Goal: Transaction & Acquisition: Purchase product/service

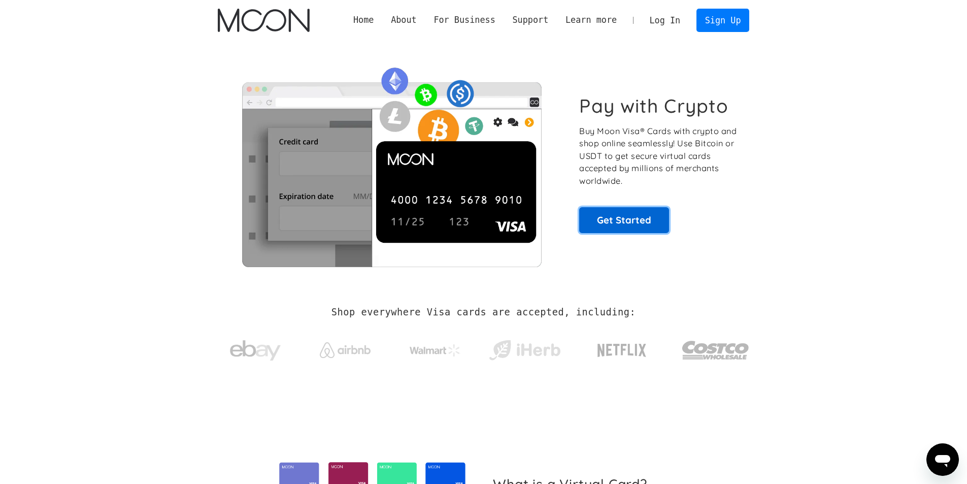
click at [627, 219] on link "Get Started" at bounding box center [624, 219] width 90 height 25
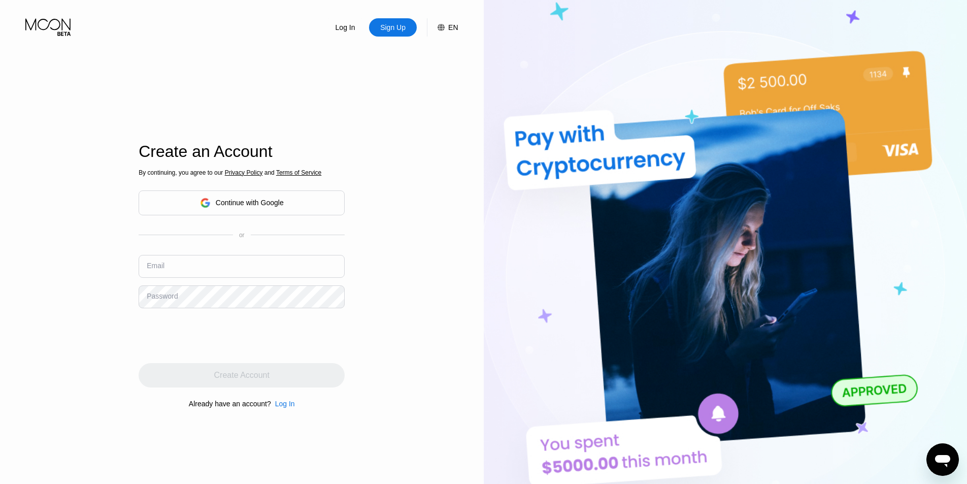
click at [231, 265] on input "text" at bounding box center [242, 266] width 206 height 23
type input "9"
type input "[EMAIL_ADDRESS][DOMAIN_NAME]"
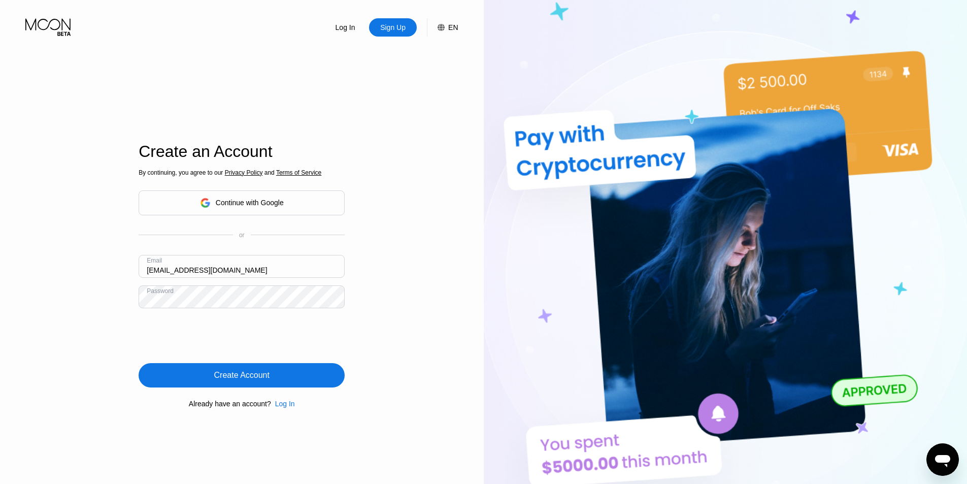
click at [277, 374] on div "Create Account" at bounding box center [242, 375] width 206 height 24
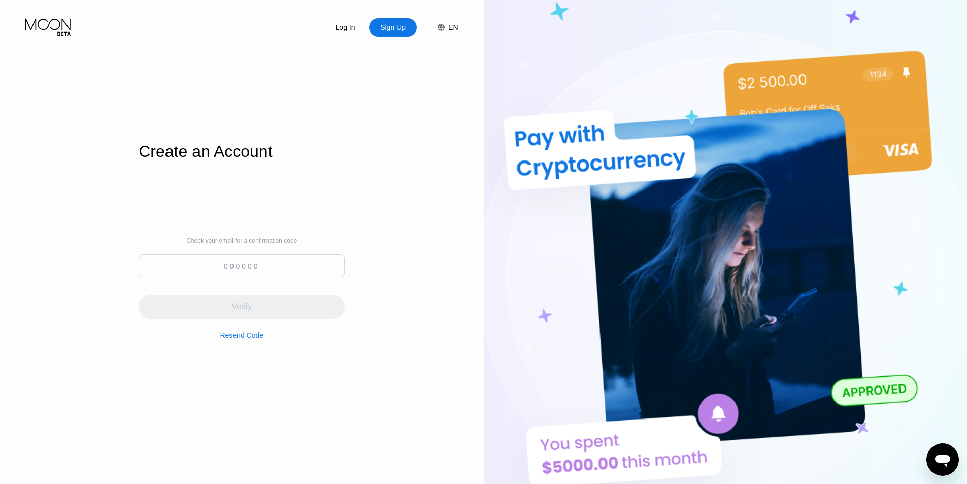
click at [296, 278] on div at bounding box center [242, 268] width 206 height 28
click at [296, 275] on input at bounding box center [242, 265] width 206 height 23
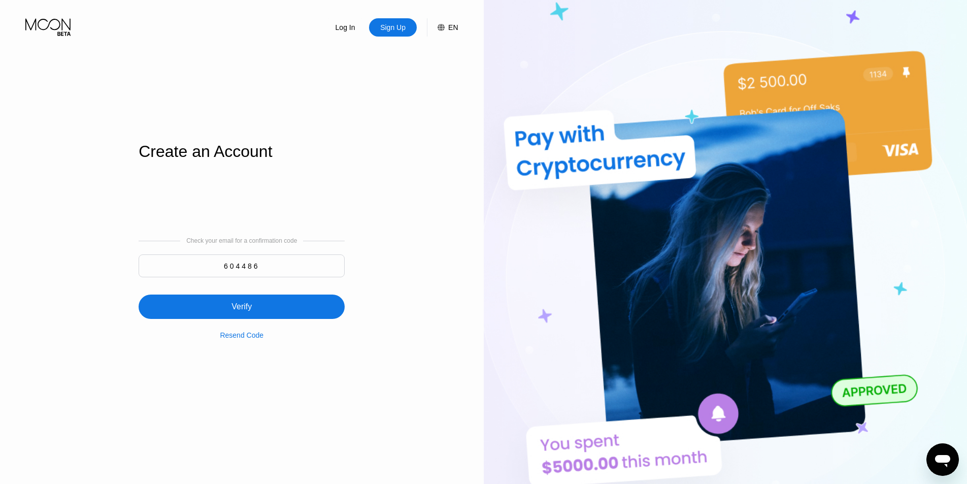
type input "604486"
click at [268, 301] on div "Verify" at bounding box center [242, 306] width 206 height 24
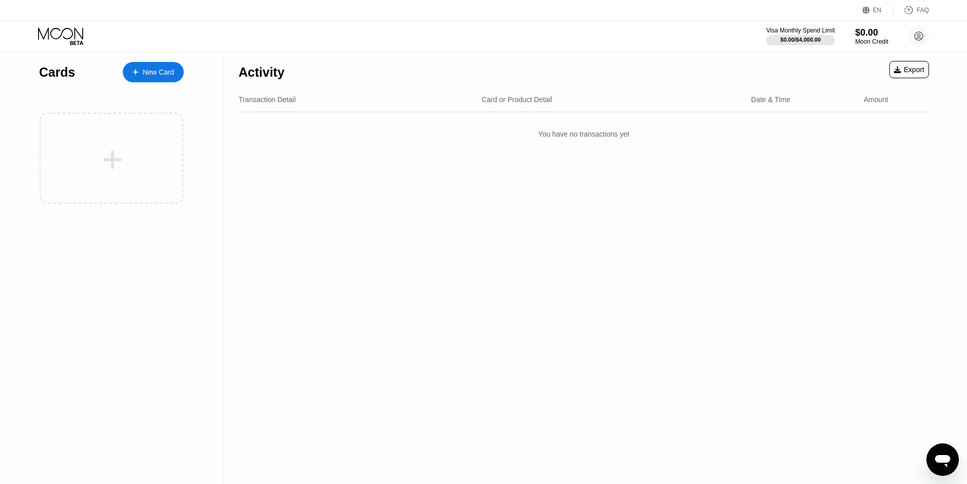
click at [167, 71] on div "New Card" at bounding box center [158, 72] width 31 height 9
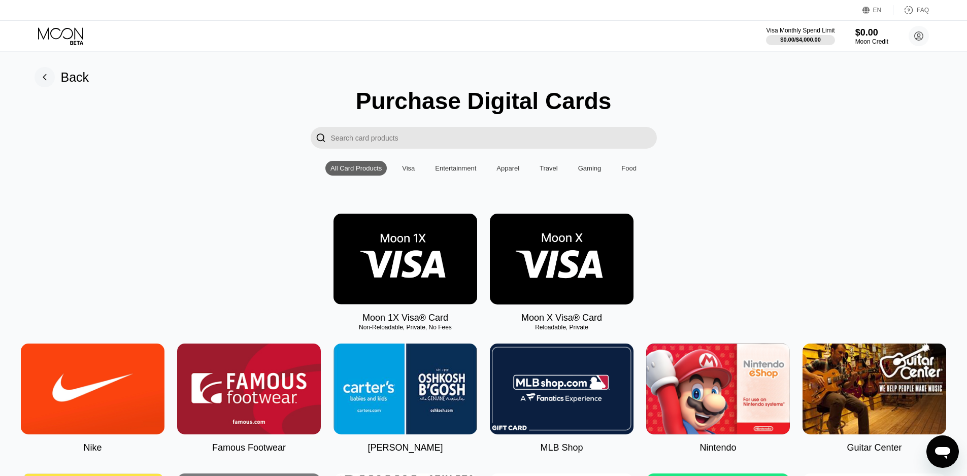
click at [580, 269] on img at bounding box center [562, 259] width 144 height 91
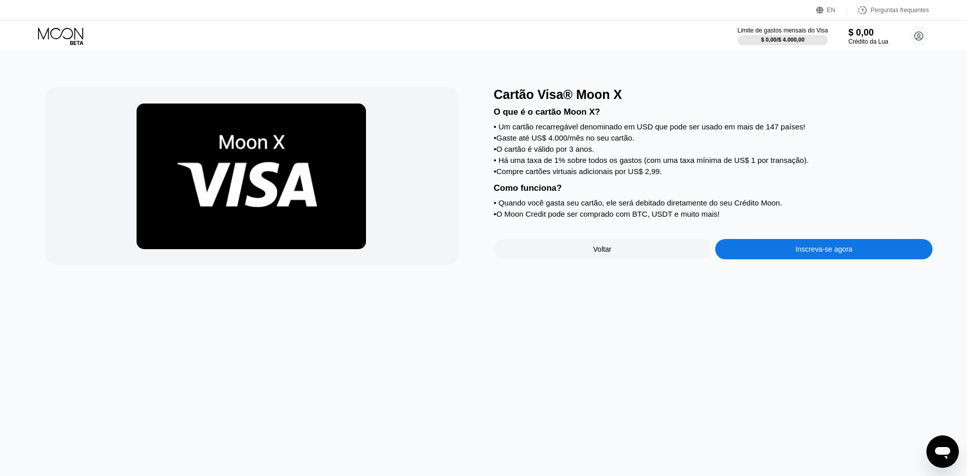
click at [675, 297] on div "Cartão Visa® Moon X O que é o cartão Moon X? • Um cartão recarregável denominad…" at bounding box center [483, 264] width 974 height 424
click at [798, 253] on font "Inscreva-se agora" at bounding box center [823, 249] width 57 height 8
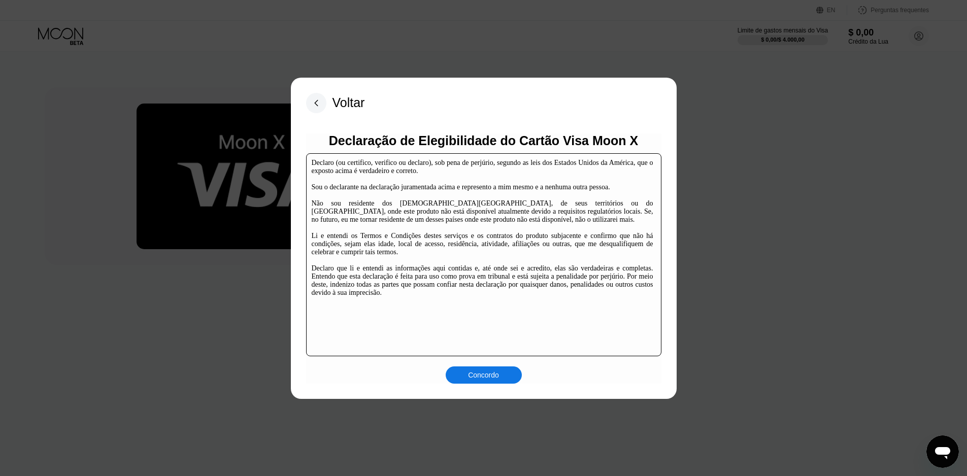
click at [498, 374] on font "Concordo" at bounding box center [483, 375] width 31 height 8
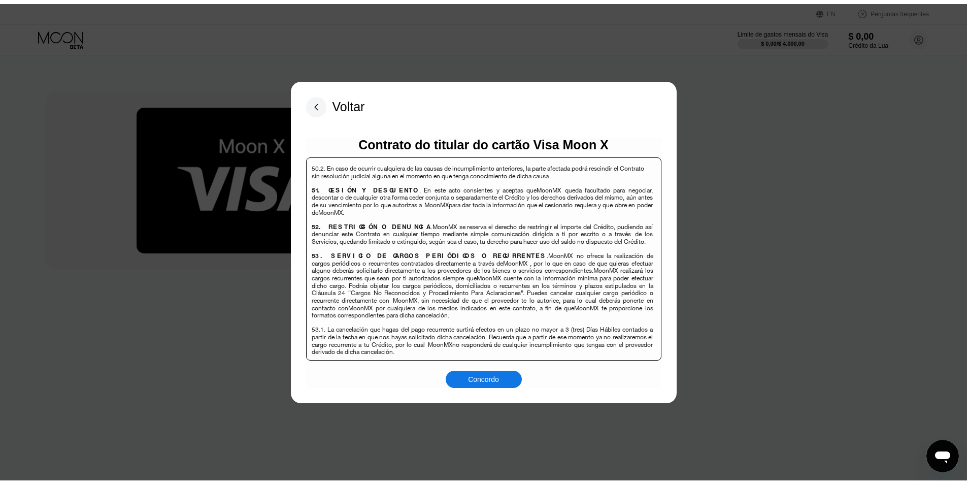
scroll to position [6583, 0]
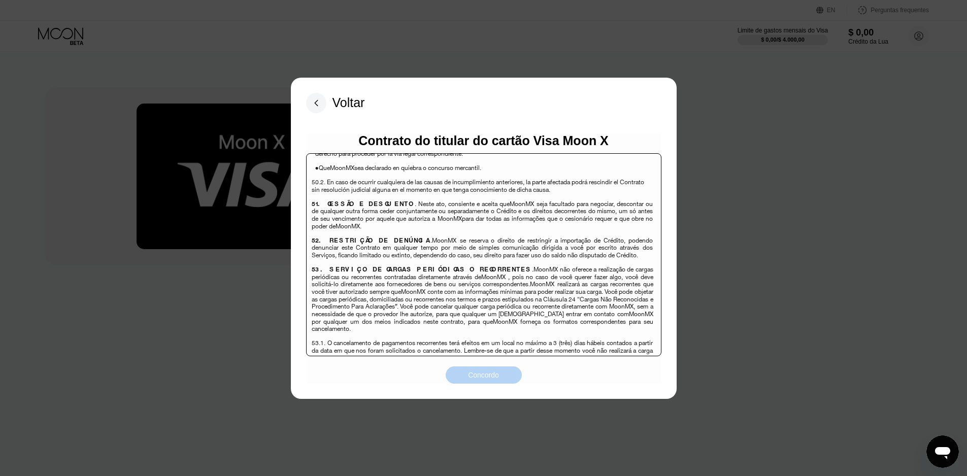
click at [503, 375] on div "Concordo" at bounding box center [484, 374] width 76 height 17
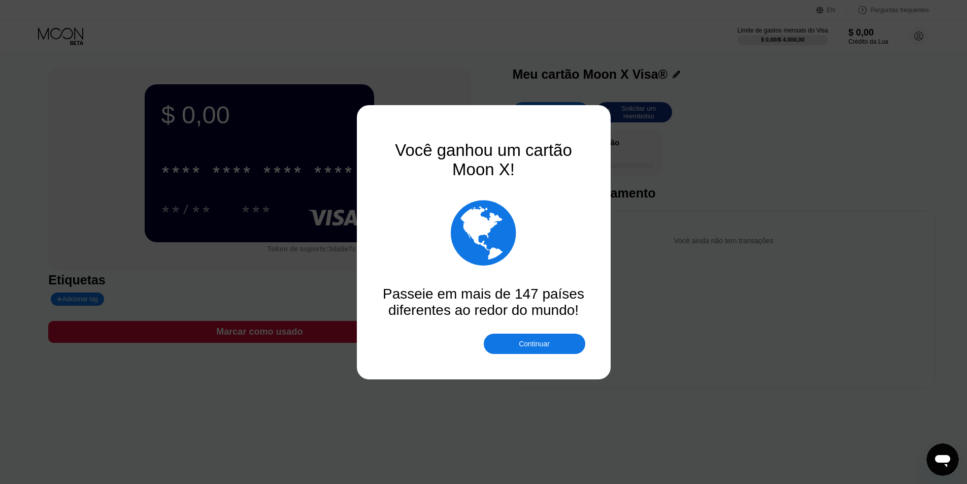
click at [559, 344] on div "Continuar" at bounding box center [534, 343] width 101 height 20
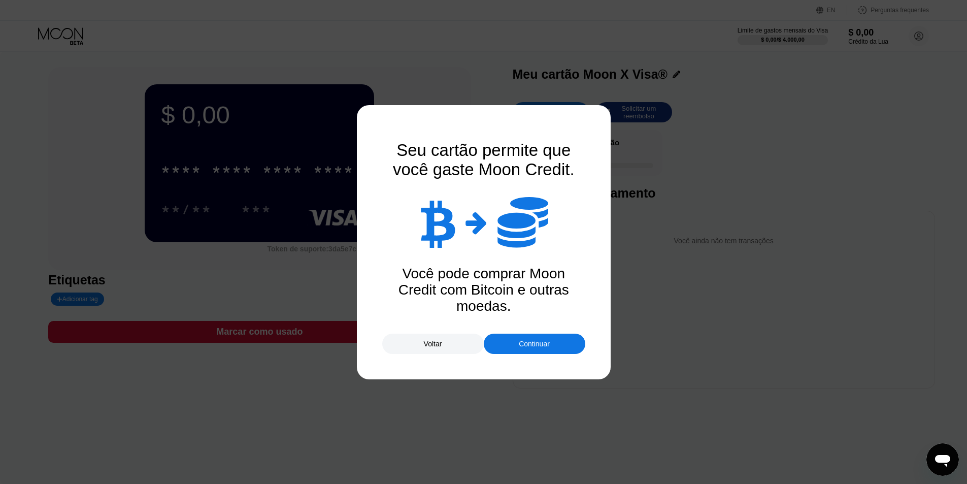
click at [559, 344] on div "Continuar" at bounding box center [534, 343] width 101 height 20
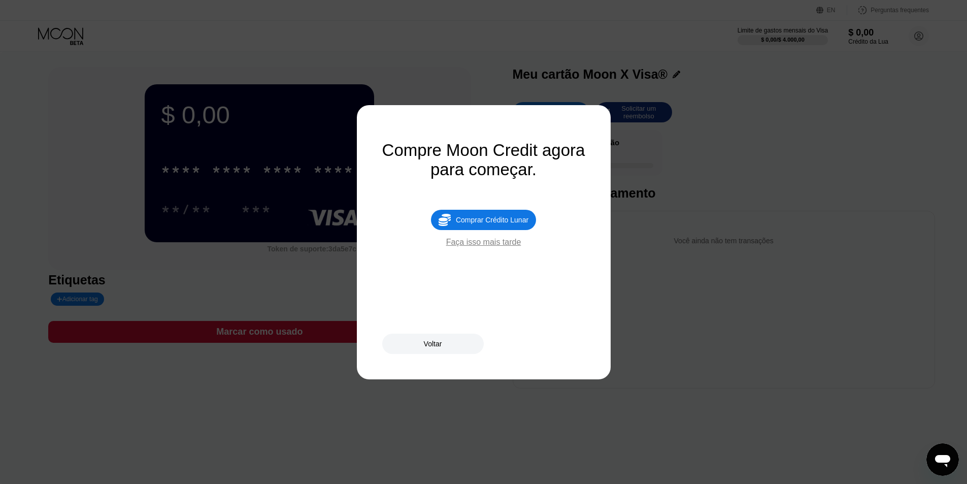
click at [498, 246] on font "Faça isso mais tarde" at bounding box center [483, 242] width 75 height 9
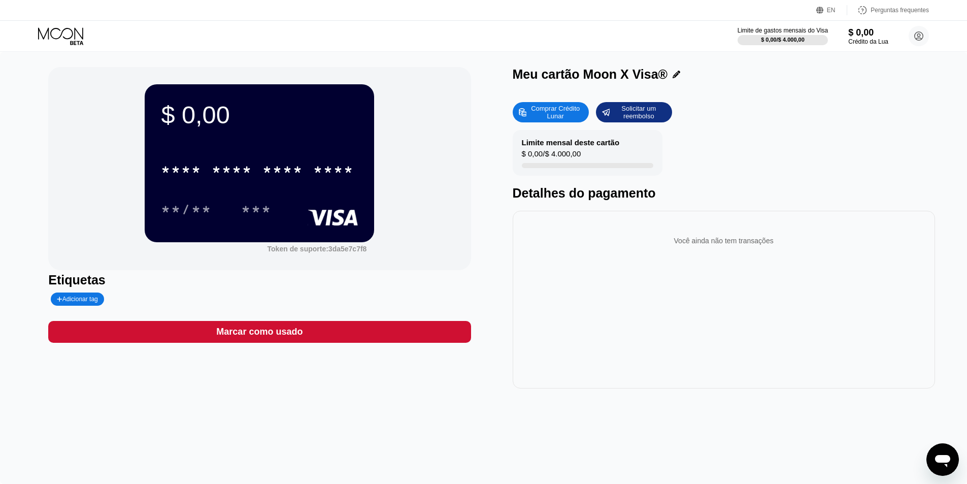
click at [303, 215] on div "**/** ***" at bounding box center [259, 208] width 197 height 25
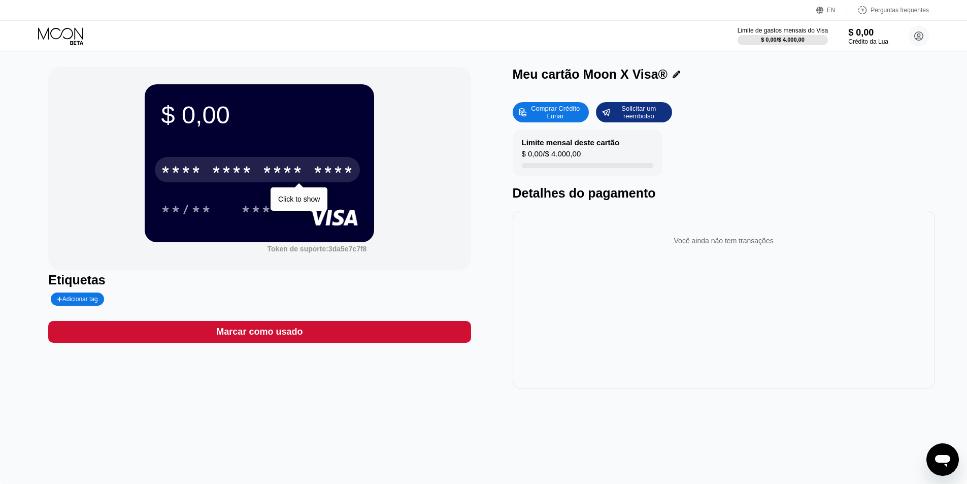
click at [251, 182] on div "* * * * * * * * * * * * ****" at bounding box center [257, 169] width 205 height 25
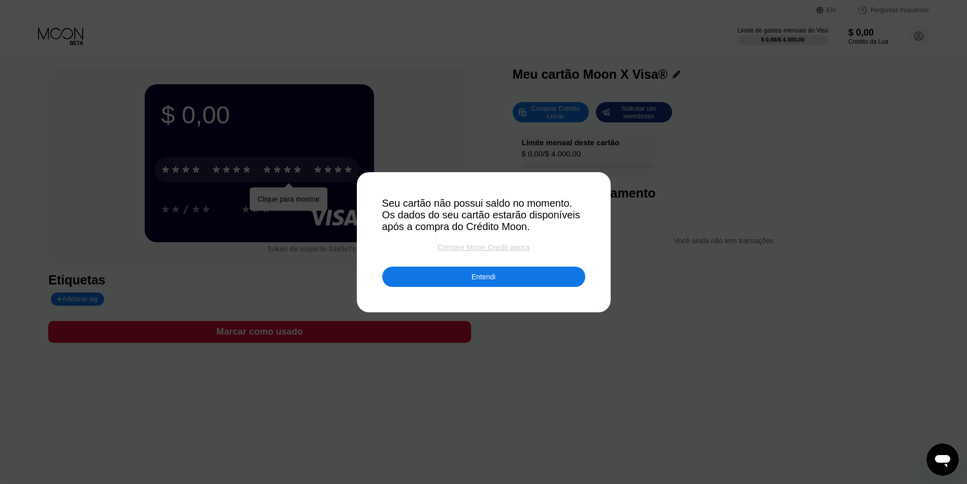
click at [494, 250] on font "Compre Moon Credit agora" at bounding box center [483, 247] width 92 height 9
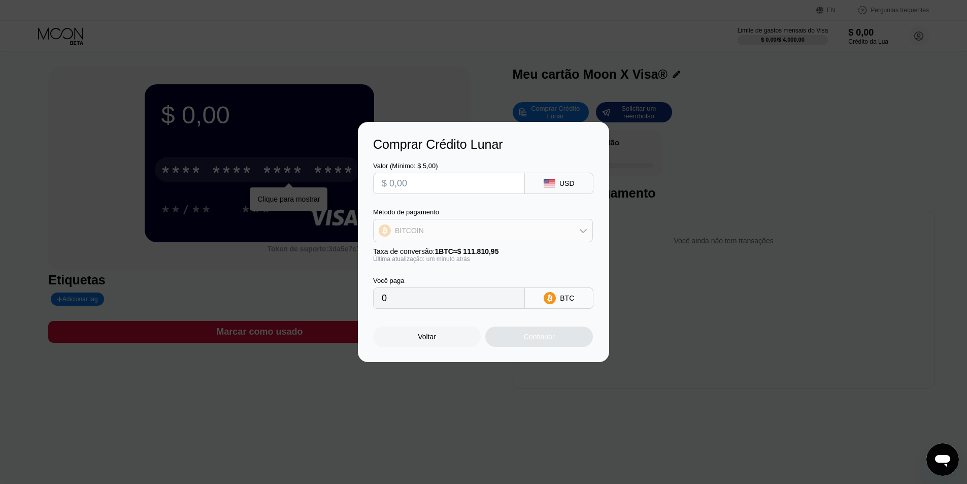
click at [501, 232] on div "BITCOIN" at bounding box center [483, 230] width 219 height 20
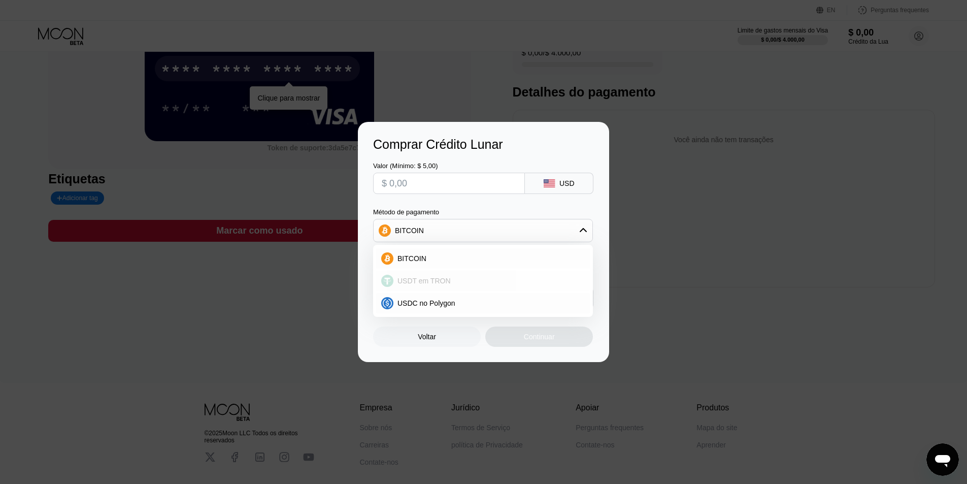
scroll to position [101, 0]
click at [465, 277] on div "USDT em TRON" at bounding box center [488, 281] width 191 height 8
type input "0.00"
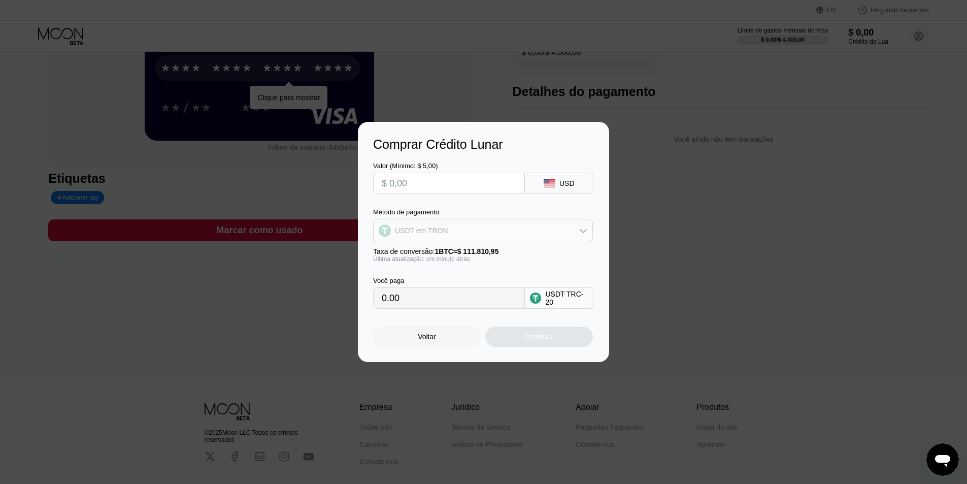
click at [492, 232] on div "USDT em TRON" at bounding box center [483, 230] width 219 height 20
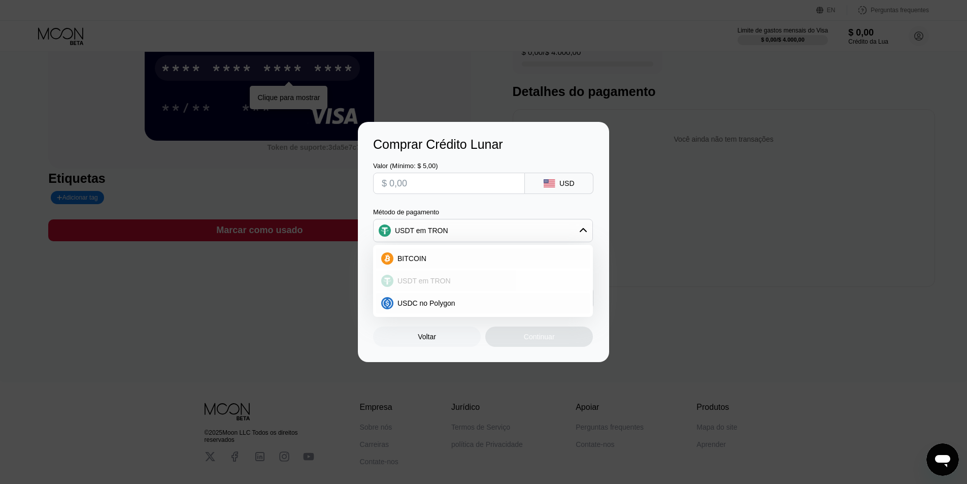
click at [460, 284] on div "USDT em TRON" at bounding box center [488, 281] width 191 height 8
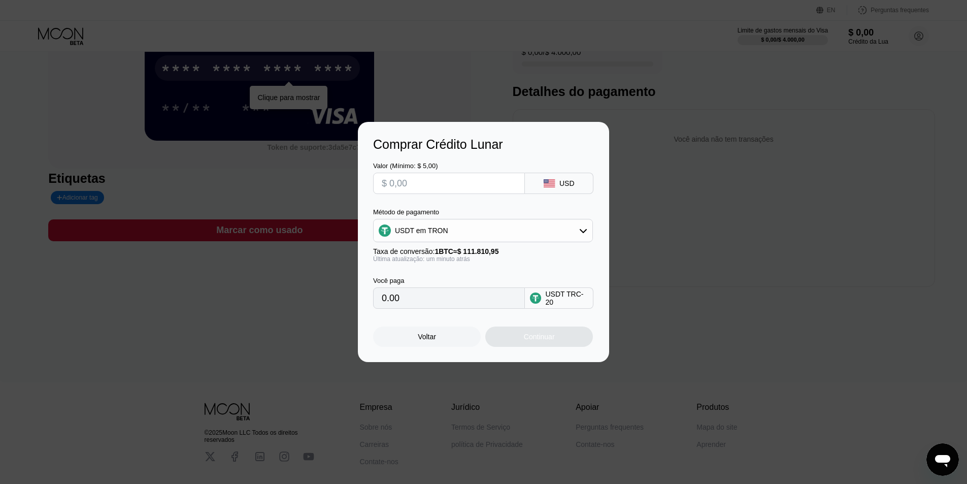
click at [446, 186] on input "text" at bounding box center [449, 183] width 134 height 20
type input "$1"
type input "1.01"
type input "$10"
type input "10.10"
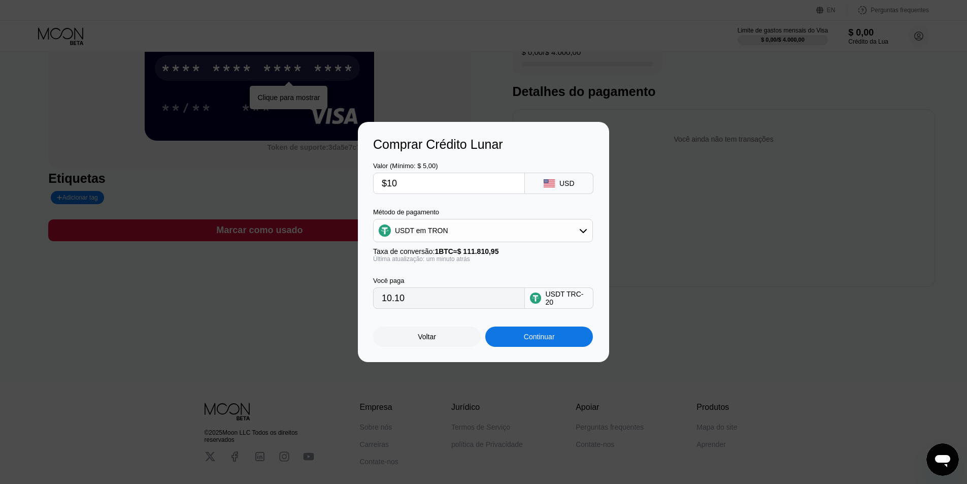
click at [526, 262] on div "Última atualização: um minuto atrás" at bounding box center [483, 258] width 220 height 7
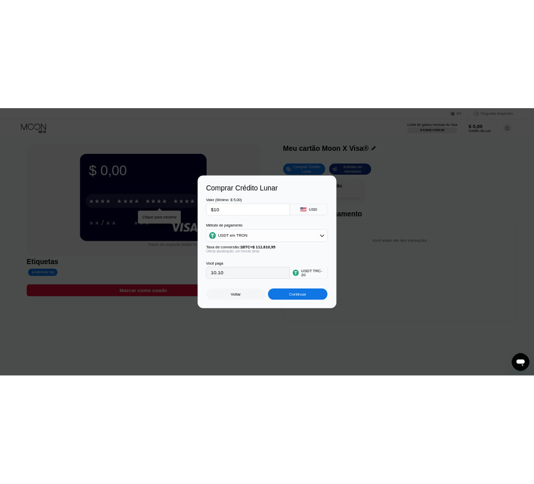
scroll to position [0, 0]
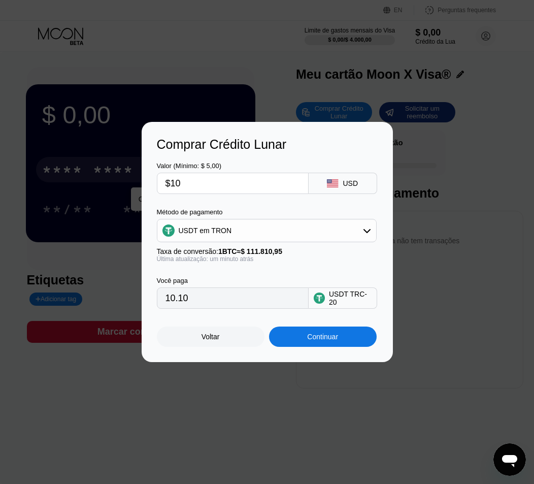
drag, startPoint x: 206, startPoint y: 186, endPoint x: 171, endPoint y: 184, distance: 35.6
click at [171, 184] on input "$10" at bounding box center [232, 183] width 134 height 20
type input "$5"
type input "5.05"
type input "$5"
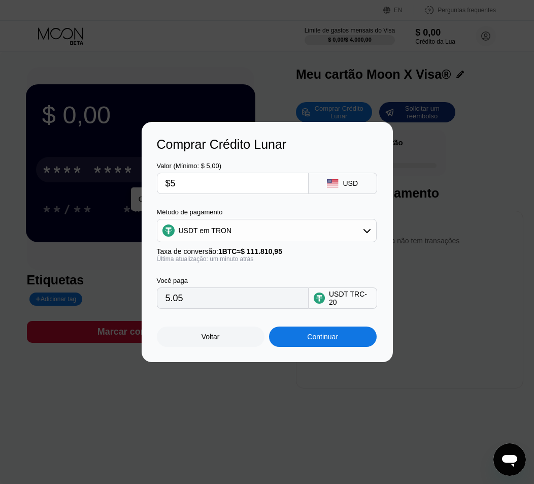
click at [240, 201] on div "Valor (Mínimo: $ 5,00) $5 USD Método de pagamento USDT em TRON Taxa de conversã…" at bounding box center [267, 230] width 221 height 157
click at [271, 227] on div "USDT em TRON" at bounding box center [266, 230] width 219 height 20
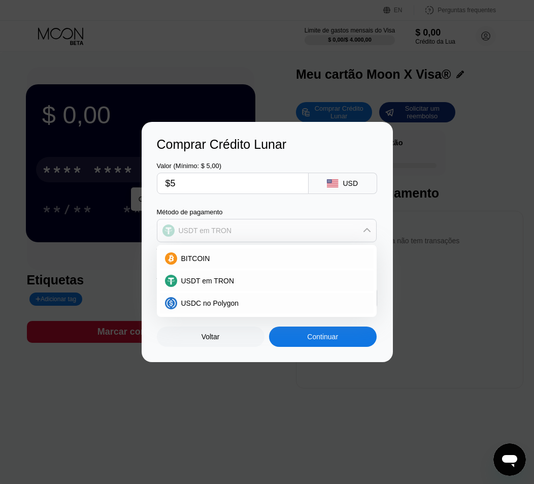
click at [271, 227] on div "USDT em TRON" at bounding box center [266, 230] width 219 height 20
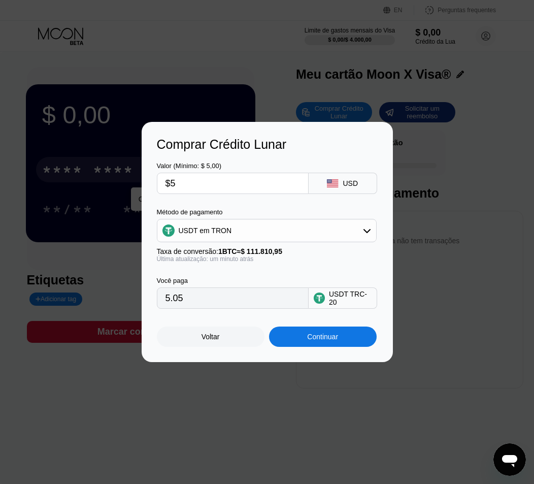
click at [339, 337] on div "Continuar" at bounding box center [323, 336] width 108 height 20
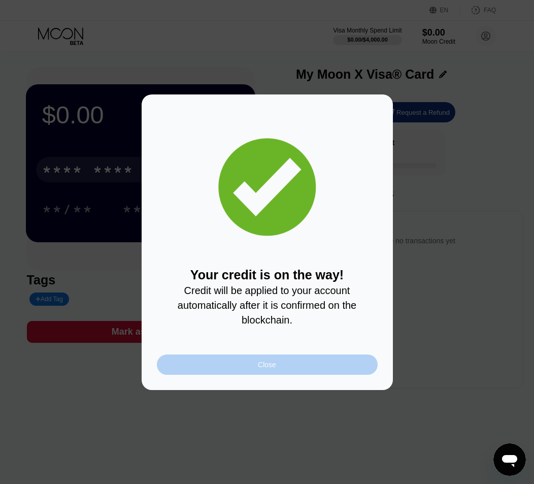
click at [292, 362] on div "Close" at bounding box center [267, 364] width 221 height 20
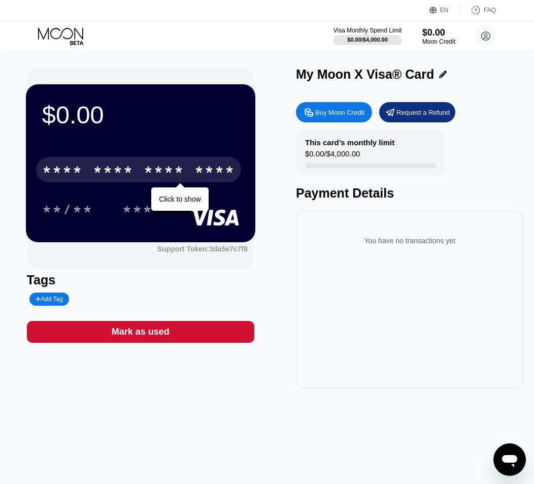
click at [175, 174] on div "* * * *" at bounding box center [164, 171] width 41 height 16
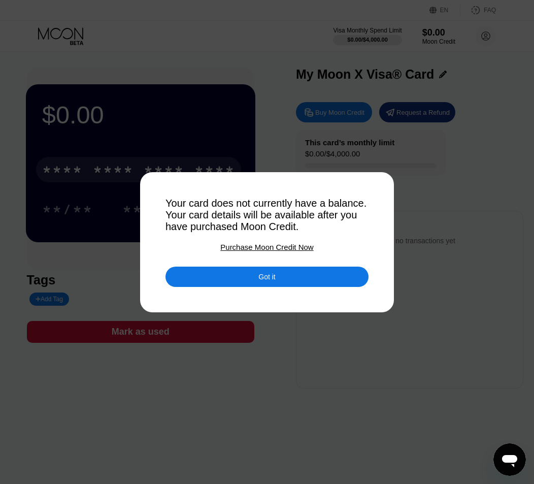
click at [319, 281] on div "Got it" at bounding box center [266, 276] width 203 height 20
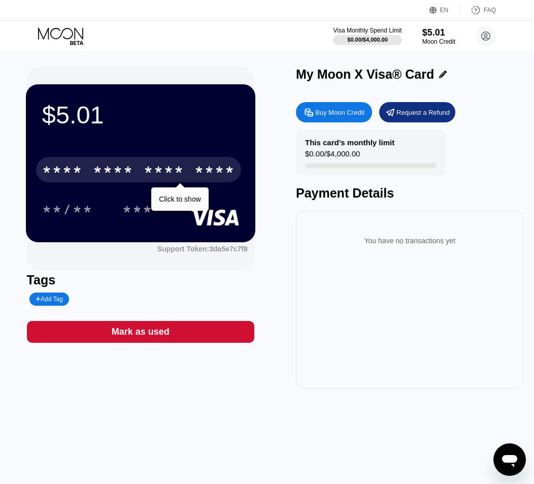
click at [202, 175] on div "****" at bounding box center [214, 171] width 41 height 16
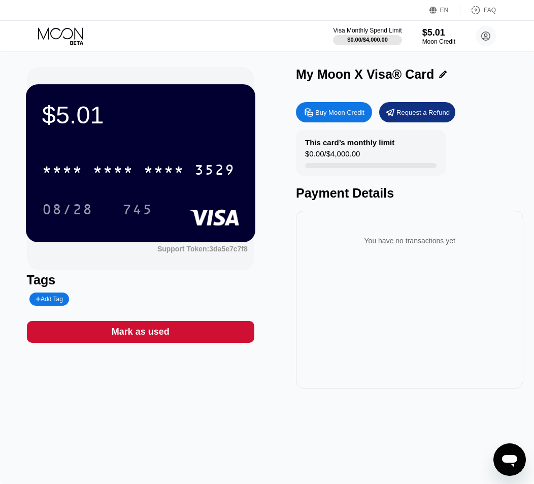
drag, startPoint x: 480, startPoint y: 174, endPoint x: 276, endPoint y: 353, distance: 270.8
click at [276, 349] on div "$5.01 * * * * * * * * * * * * 3529 08/28 745 Support Token: 3da5e7c7f8 Tags Add…" at bounding box center [267, 227] width 481 height 321
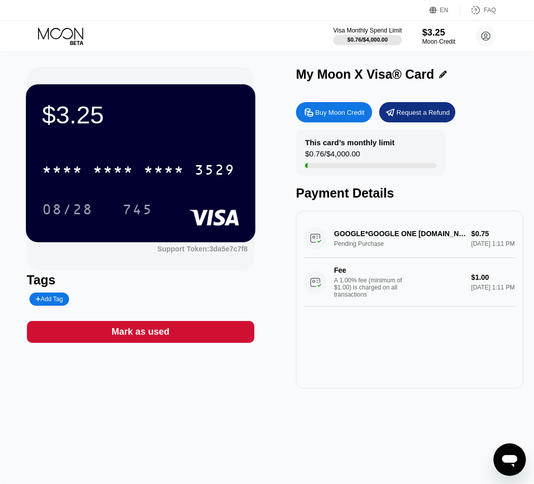
click at [458, 245] on div "GOOGLE*GOOGLE ONE G.CO/HELPPAY#US Pending Purchase $0.75 Sep 23, 2025 1:11 PM F…" at bounding box center [409, 263] width 211 height 88
drag, startPoint x: 470, startPoint y: 236, endPoint x: 484, endPoint y: 234, distance: 13.3
click at [484, 234] on div "GOOGLE*GOOGLE ONE G.CO/HELPPAY#US Pending Purchase $0.75 Sep 23, 2025 1:11 PM F…" at bounding box center [409, 263] width 211 height 88
click at [439, 240] on div "GOOGLE*GOOGLE ONE G.CO/HELPPAY#US Pending Purchase $0.75 Sep 23, 2025 1:11 PM F…" at bounding box center [409, 263] width 211 height 88
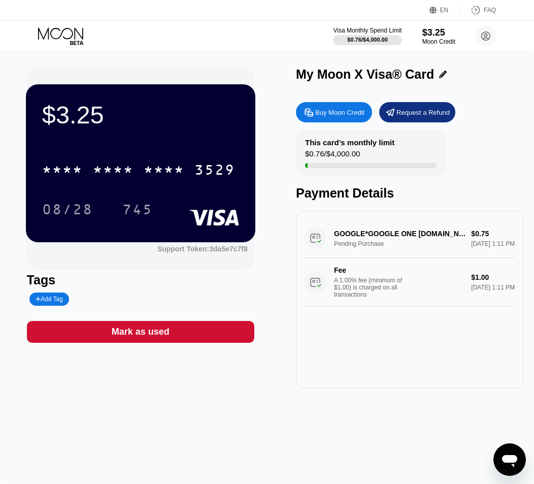
click at [439, 240] on div "GOOGLE*GOOGLE ONE G.CO/HELPPAY#US Pending Purchase $0.75 Sep 23, 2025 1:11 PM F…" at bounding box center [409, 263] width 211 height 88
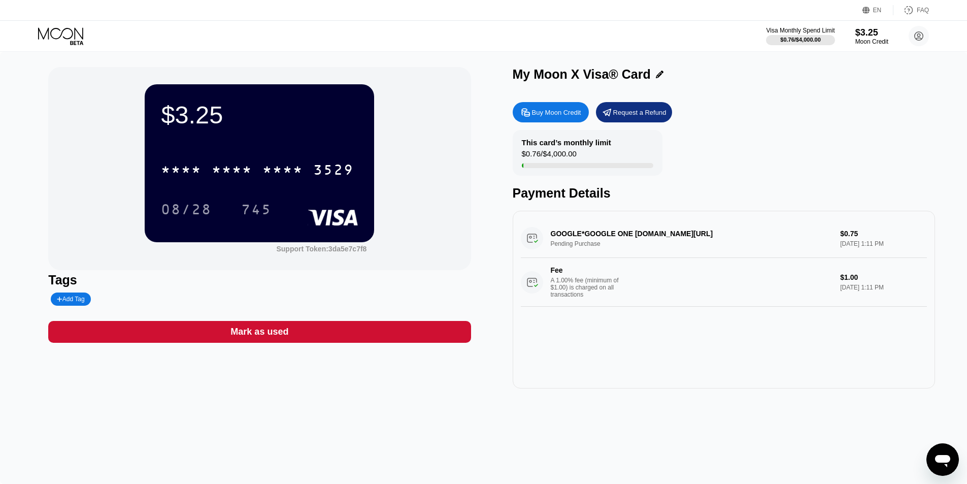
click at [654, 117] on div "Request a Refund" at bounding box center [639, 112] width 53 height 9
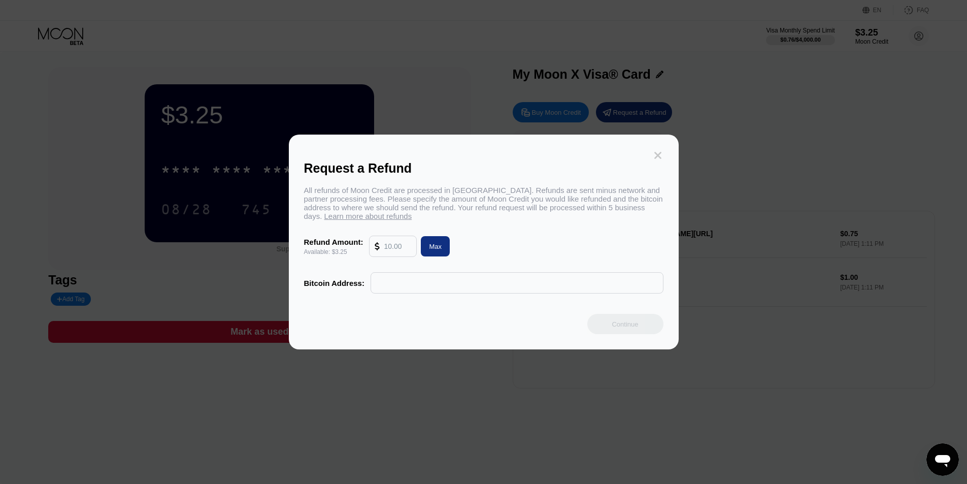
click at [659, 150] on icon at bounding box center [657, 155] width 11 height 11
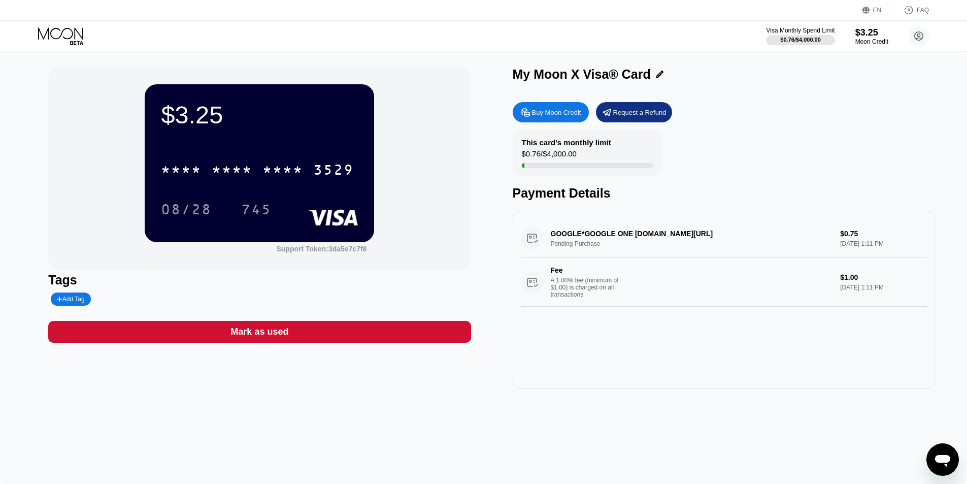
drag, startPoint x: 627, startPoint y: 233, endPoint x: 696, endPoint y: 235, distance: 69.1
click at [696, 235] on div "GOOGLE*GOOGLE ONE [DOMAIN_NAME][URL] Pending Purchase $0.75 [DATE] 1:11 PM Fee …" at bounding box center [724, 263] width 406 height 88
click at [299, 338] on div "Mark as used" at bounding box center [259, 332] width 422 height 22
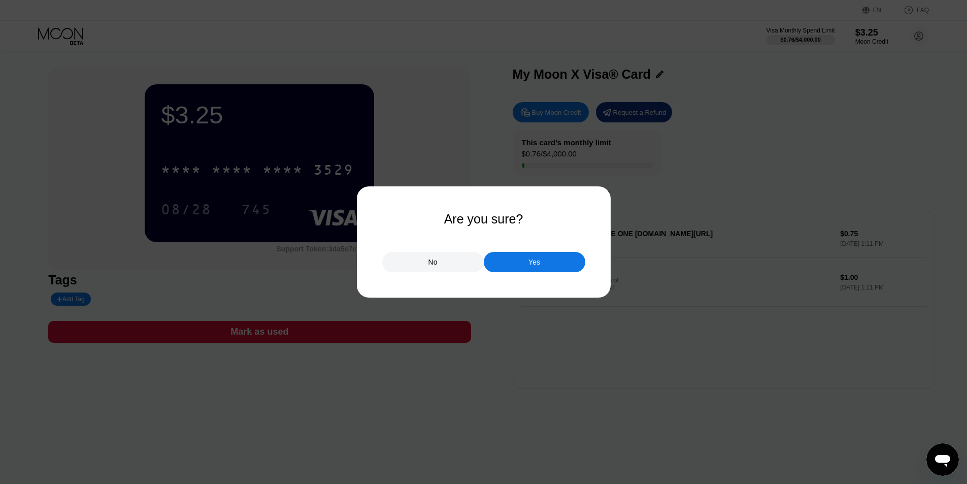
click at [523, 267] on div "Yes" at bounding box center [534, 262] width 101 height 20
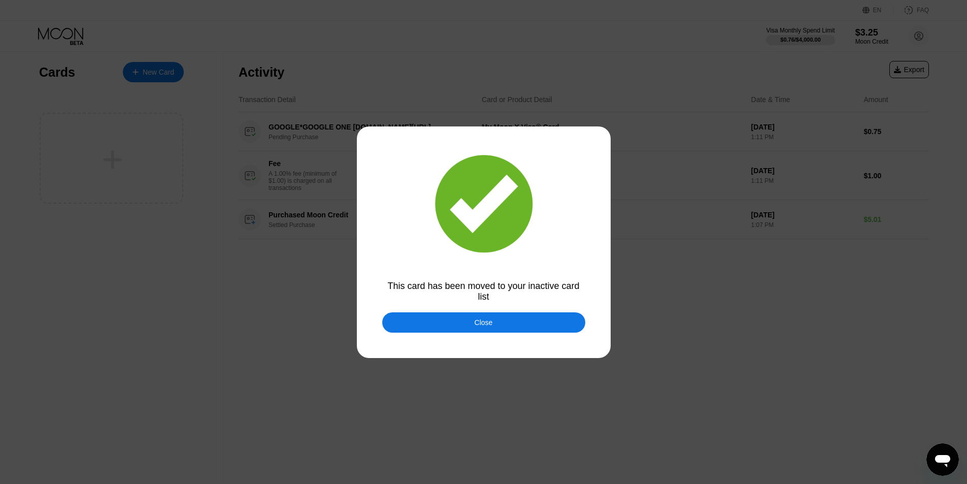
click at [510, 326] on div "Close" at bounding box center [483, 322] width 203 height 20
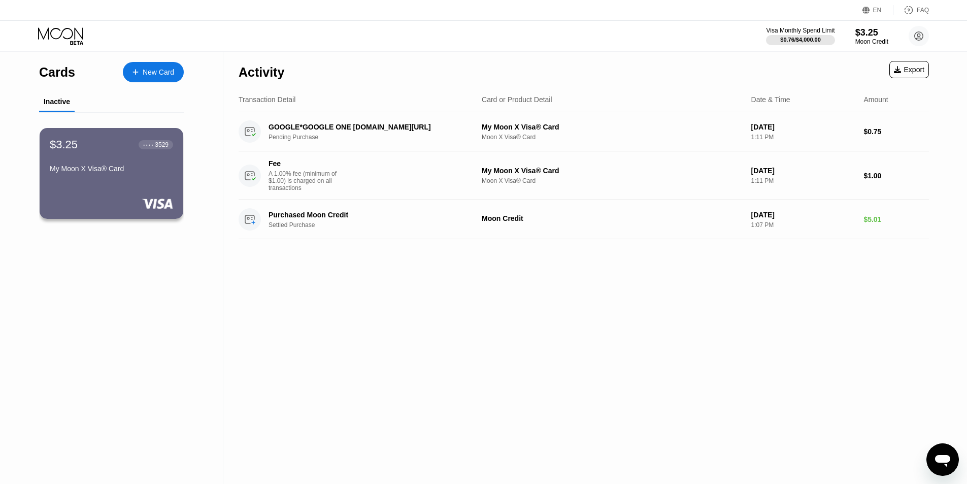
click at [307, 188] on div "A 1.00% fee (minimum of $1.00) is charged on all transactions" at bounding box center [306, 180] width 76 height 21
click at [147, 69] on div "New Card" at bounding box center [158, 72] width 31 height 9
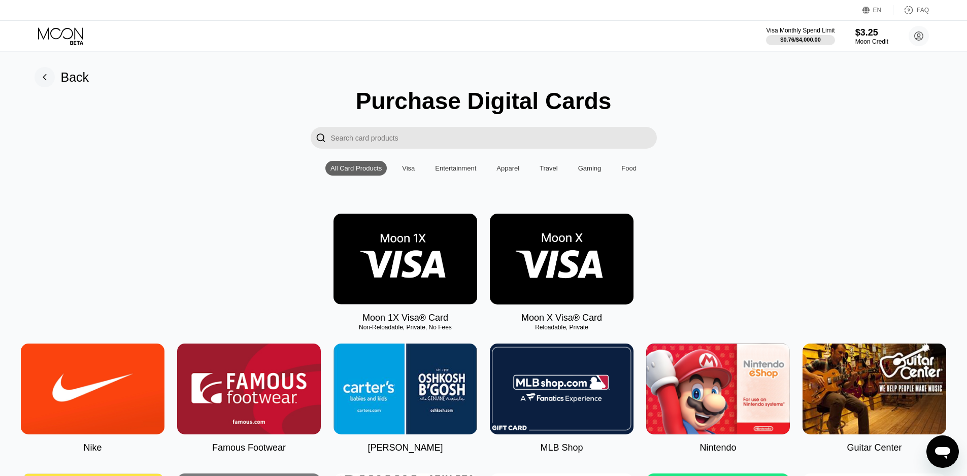
click at [401, 138] on input "Search card products" at bounding box center [494, 138] width 326 height 22
click at [436, 268] on img at bounding box center [405, 259] width 144 height 91
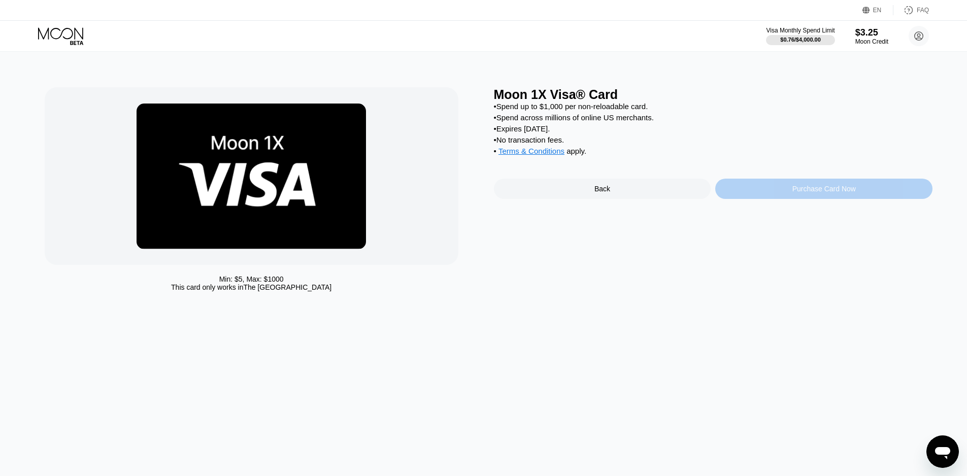
click at [820, 193] on div "Purchase Card Now" at bounding box center [823, 189] width 63 height 8
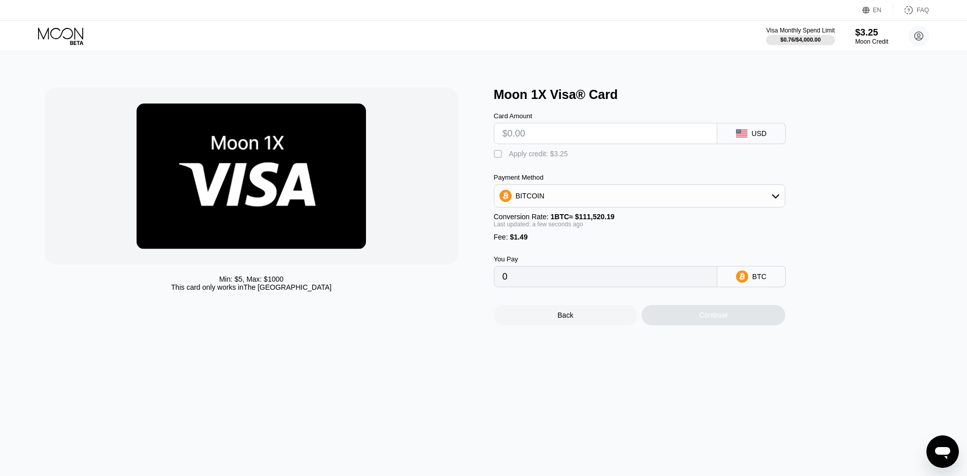
click at [584, 134] on input "text" at bounding box center [605, 133] width 206 height 20
type input "$0"
type input "0.00001337"
type input "$0.01"
type input "0.00001346"
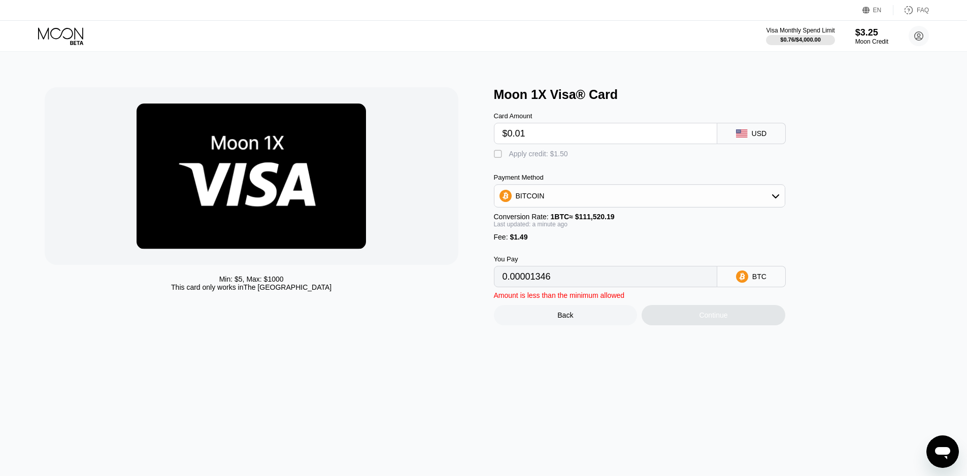
type input "$0.01"
click at [522, 154] on div "Apply credit: $1.50" at bounding box center [538, 154] width 59 height 8
type input "0"
drag, startPoint x: 549, startPoint y: 134, endPoint x: 478, endPoint y: 134, distance: 71.6
click at [478, 134] on div "Min: $ 5 , Max: $ 1000 This card only works in The United States Moon 1X Visa® …" at bounding box center [484, 206] width 878 height 238
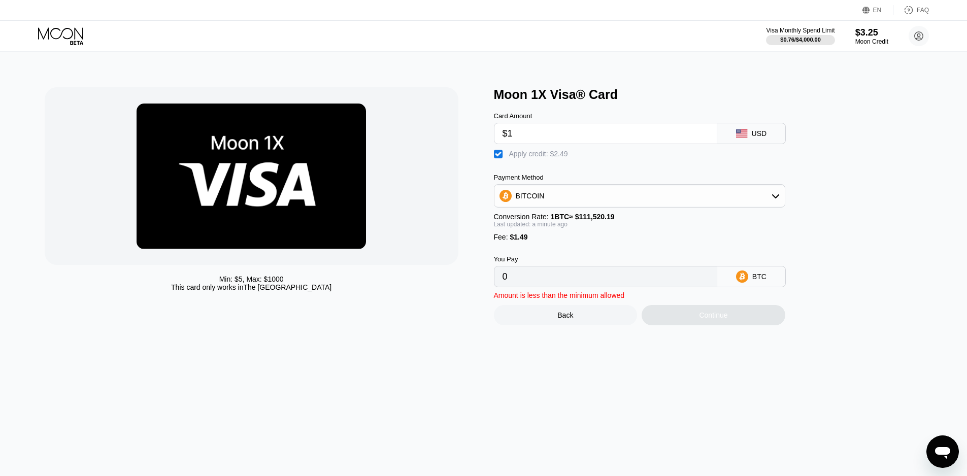
type input "$1"
click at [584, 170] on div "Card Amount $1 USD  Apply credit: $2.49 Payment Method BITCOIN Conversion Rate…" at bounding box center [656, 194] width 325 height 185
click at [703, 241] on div "Fee : $1.49" at bounding box center [639, 237] width 291 height 8
click at [582, 204] on div "BITCOIN" at bounding box center [639, 196] width 290 height 20
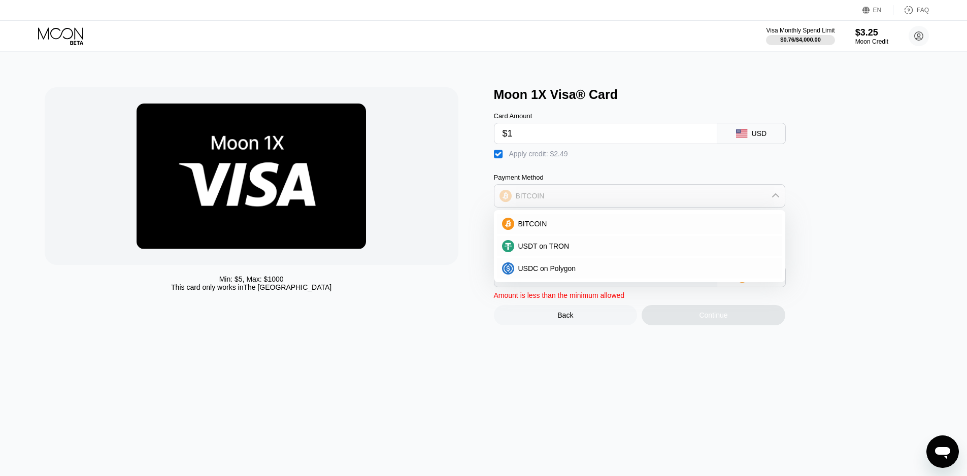
click at [582, 204] on div "BITCOIN" at bounding box center [639, 196] width 290 height 20
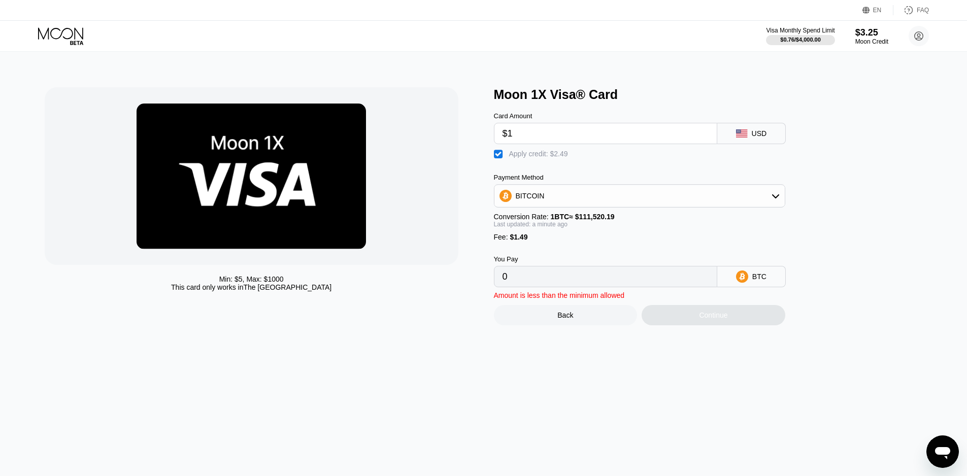
click at [705, 320] on div "Continue" at bounding box center [713, 315] width 144 height 20
click at [582, 324] on div "Back" at bounding box center [566, 315] width 144 height 20
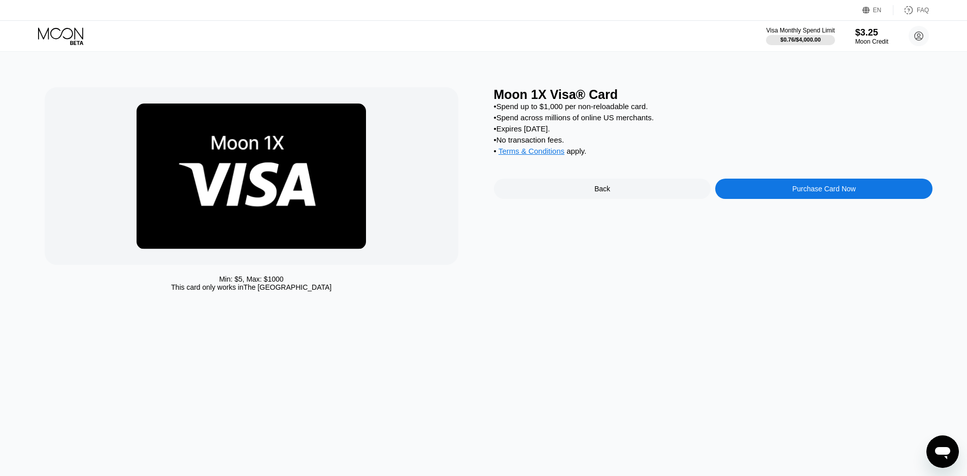
click at [622, 199] on div "Back" at bounding box center [602, 189] width 217 height 20
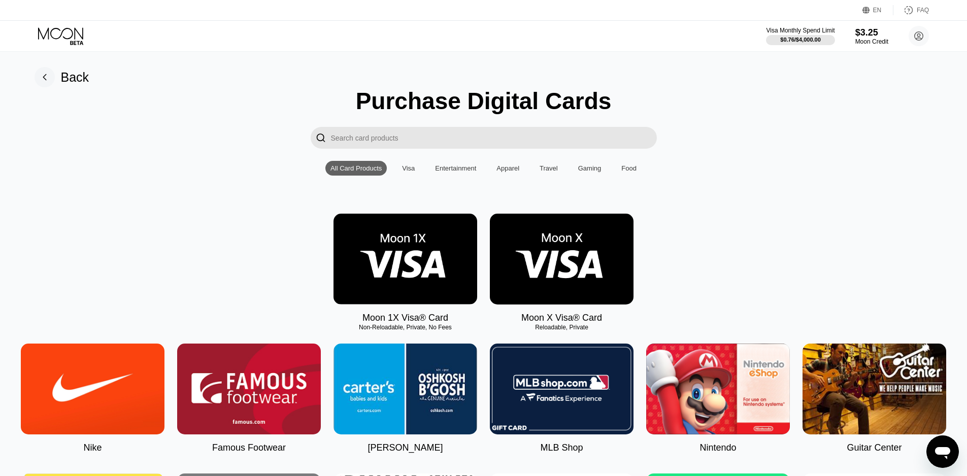
click at [579, 261] on img at bounding box center [562, 259] width 144 height 91
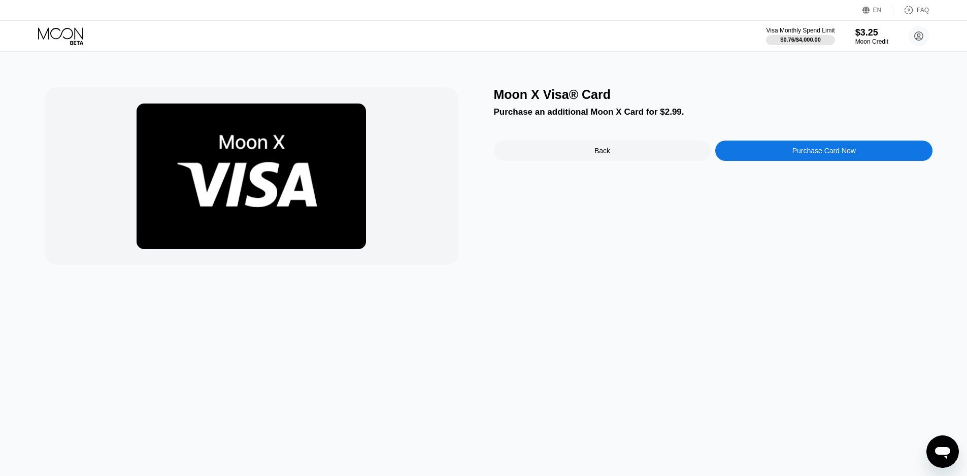
click at [694, 92] on div "Moon X Visa® Card" at bounding box center [713, 94] width 439 height 15
click at [645, 154] on div "Back" at bounding box center [602, 151] width 217 height 20
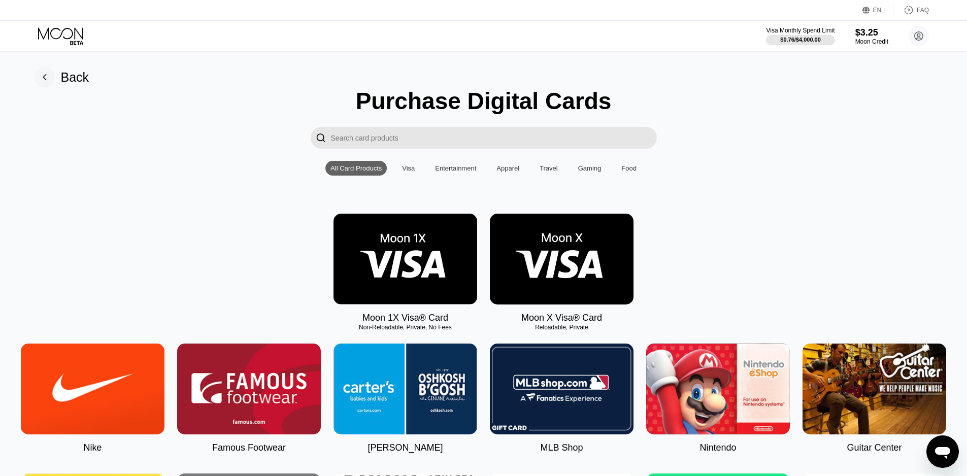
click at [791, 29] on div "Visa Monthly Spend Limit" at bounding box center [800, 30] width 69 height 7
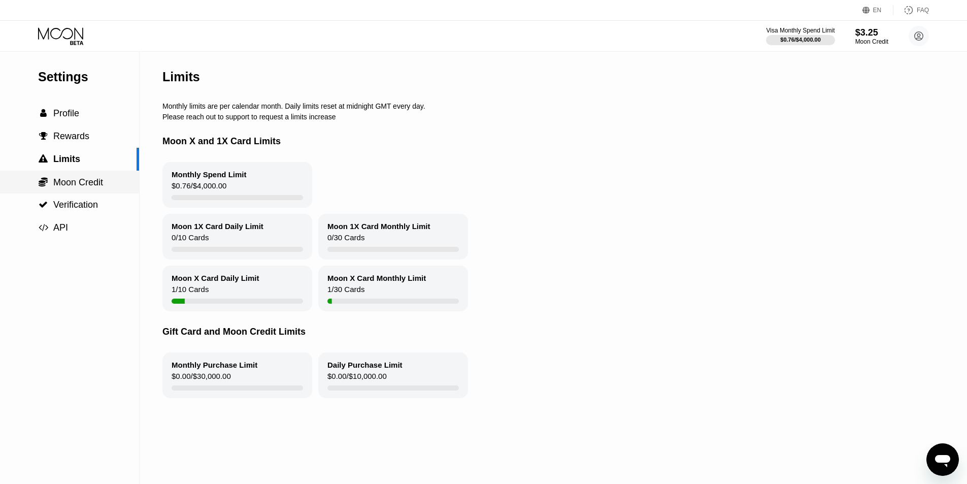
click at [106, 187] on div " Moon Credit" at bounding box center [69, 182] width 139 height 11
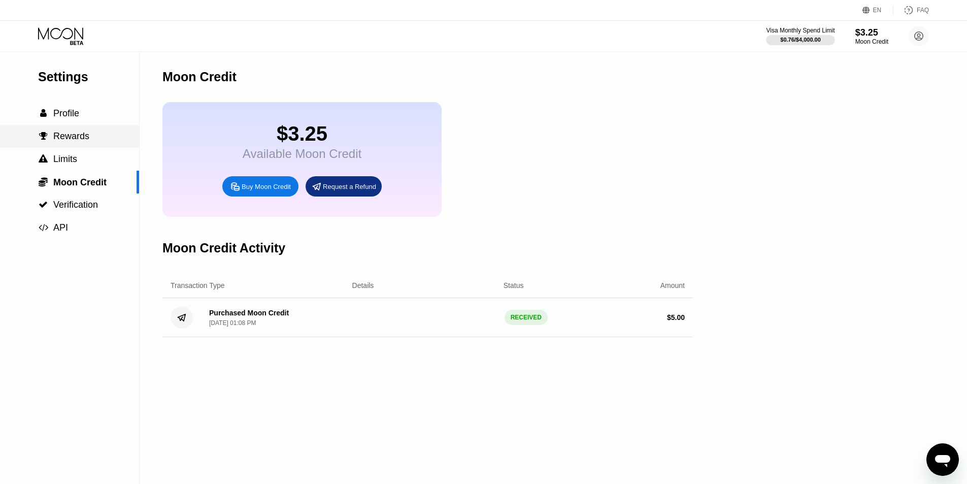
click at [85, 141] on span "Rewards" at bounding box center [71, 136] width 36 height 10
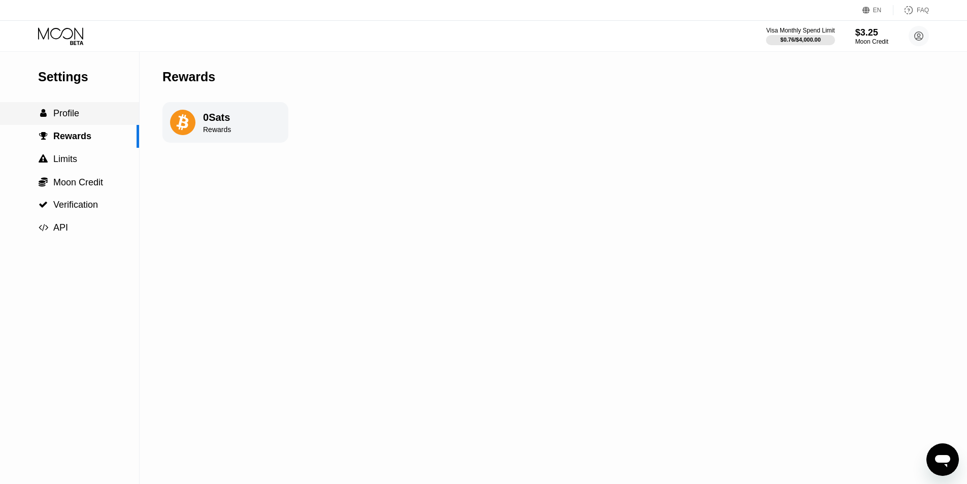
click at [83, 117] on div " Profile" at bounding box center [69, 113] width 139 height 11
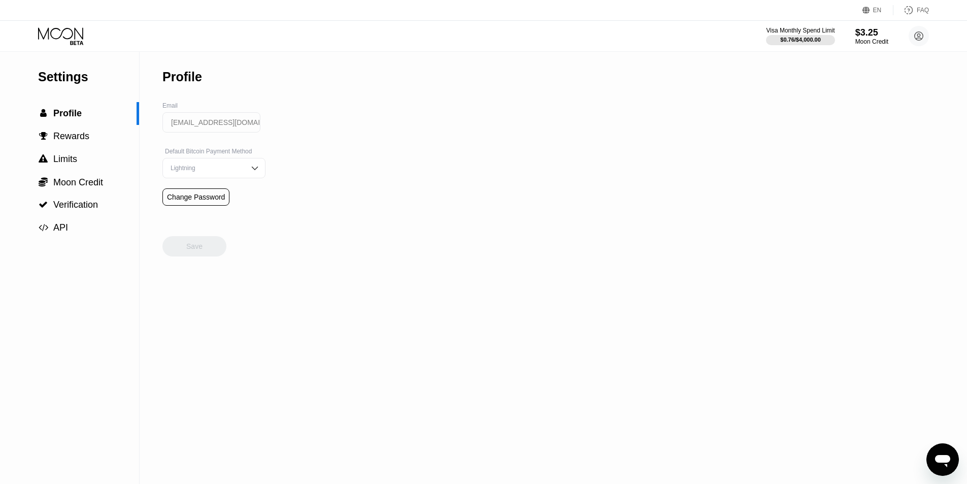
click at [73, 36] on icon at bounding box center [61, 36] width 47 height 18
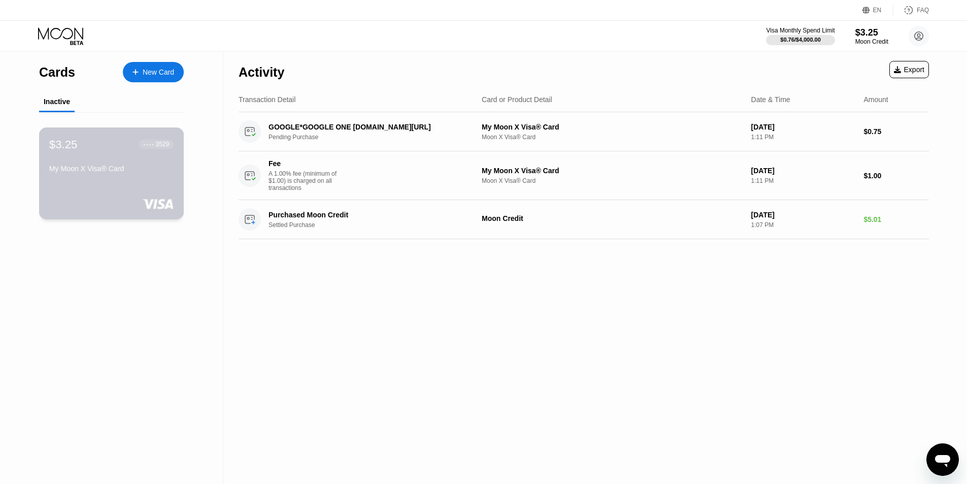
click at [142, 170] on div "My Moon X Visa® Card" at bounding box center [111, 168] width 124 height 8
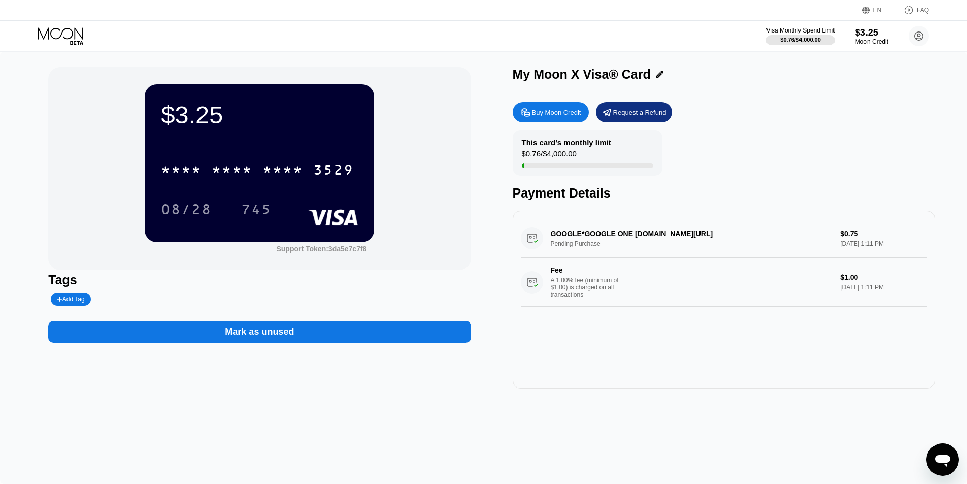
click at [295, 334] on div "Mark as unused" at bounding box center [259, 332] width 422 height 22
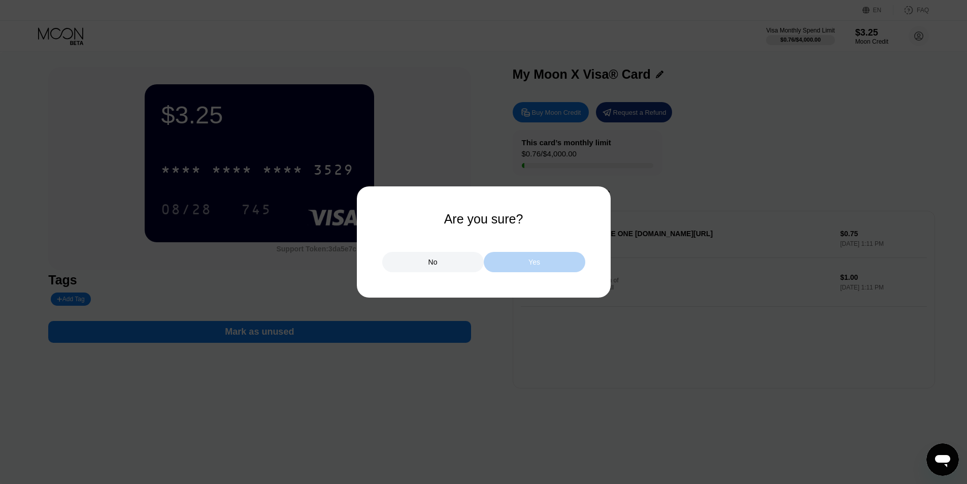
click at [529, 266] on div "Yes" at bounding box center [534, 261] width 12 height 9
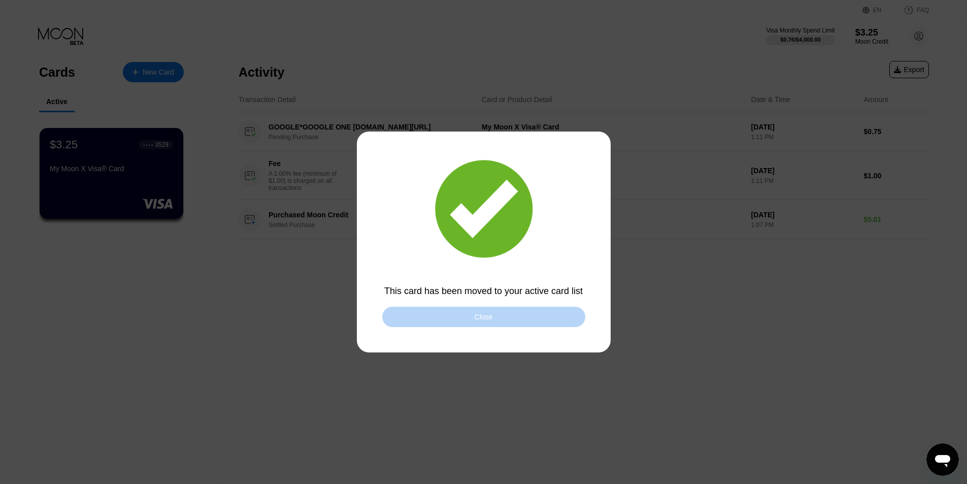
click at [513, 322] on div "Close" at bounding box center [483, 317] width 203 height 20
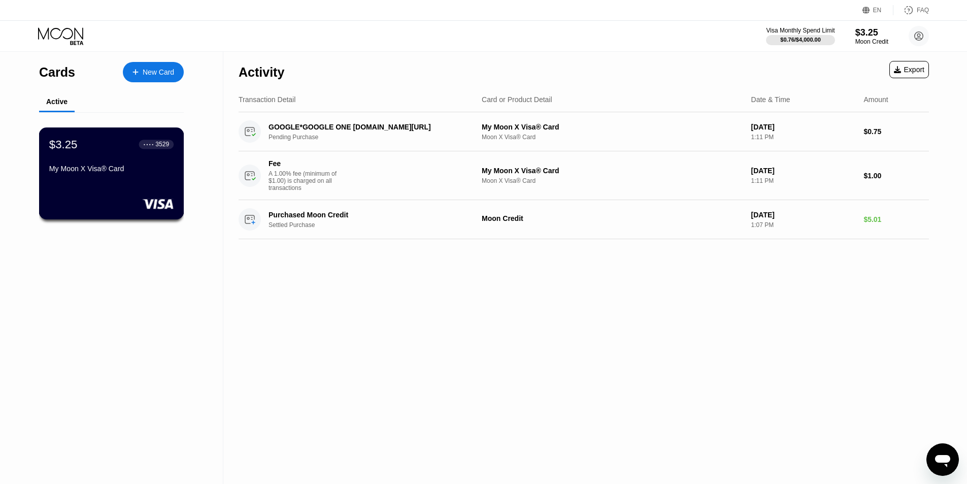
click at [126, 183] on div "$3.25 ● ● ● ● 3529 My Moon X Visa® Card" at bounding box center [111, 173] width 145 height 92
